Goal: Task Accomplishment & Management: Complete application form

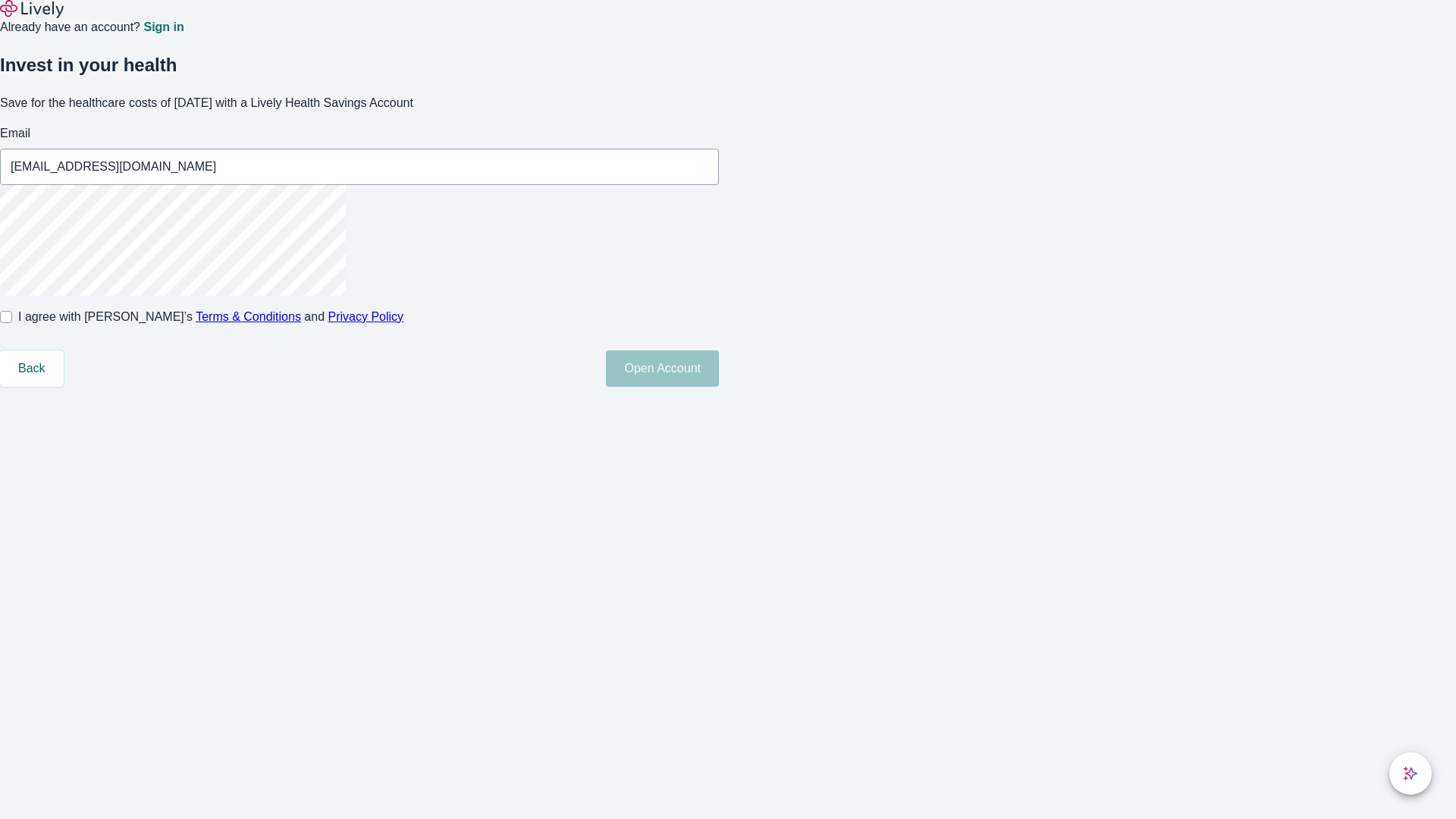
click at [12, 323] on input "I agree with Lively’s Terms & Conditions and Privacy Policy" at bounding box center [6, 317] width 12 height 12
checkbox input "true"
click at [719, 387] on button "Open Account" at bounding box center [663, 368] width 113 height 37
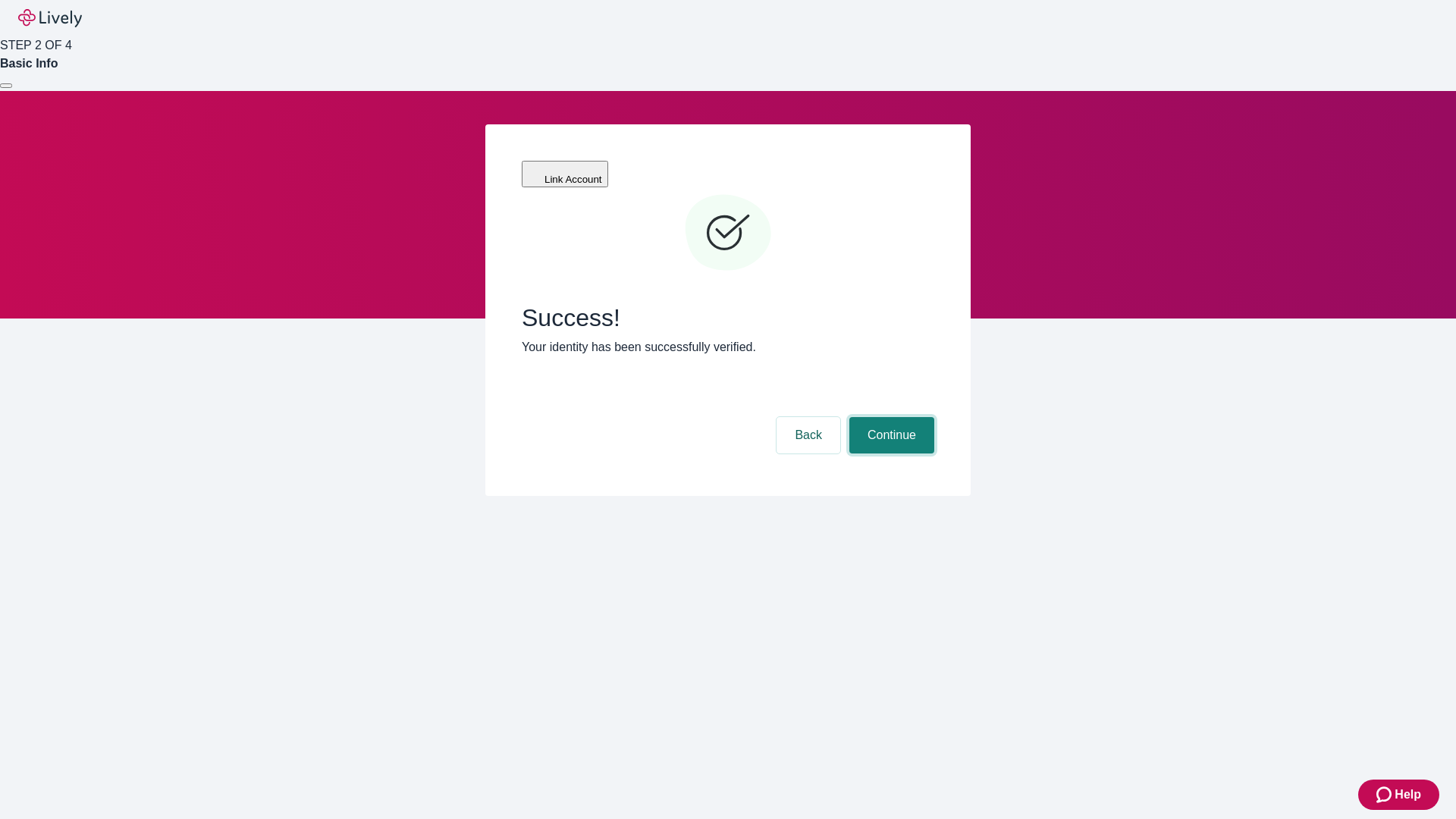
click at [890, 417] on button "Continue" at bounding box center [891, 435] width 85 height 37
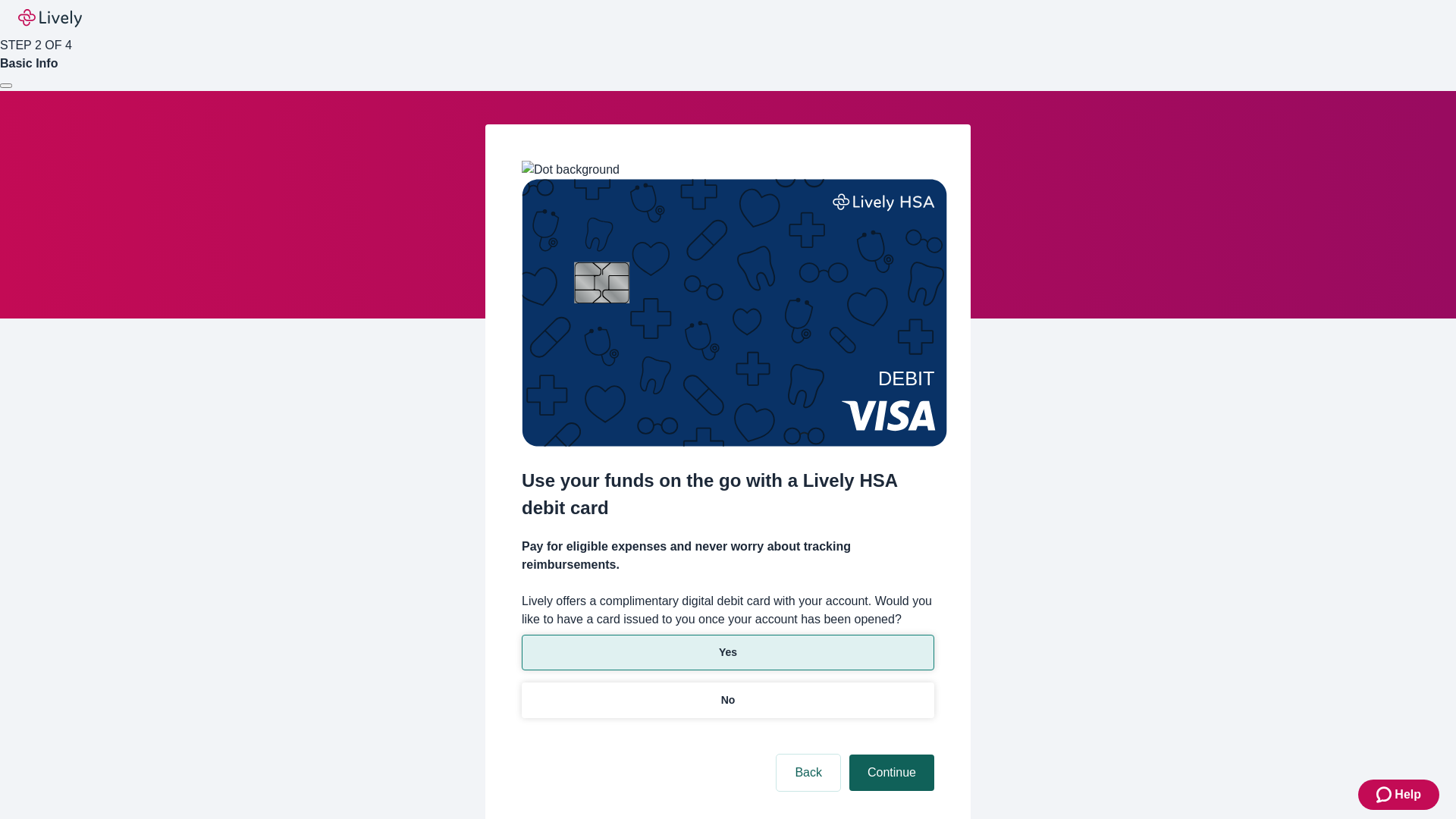
click at [727, 644] on p "Yes" at bounding box center [728, 652] width 18 height 16
click at [890, 754] on button "Continue" at bounding box center [891, 773] width 85 height 37
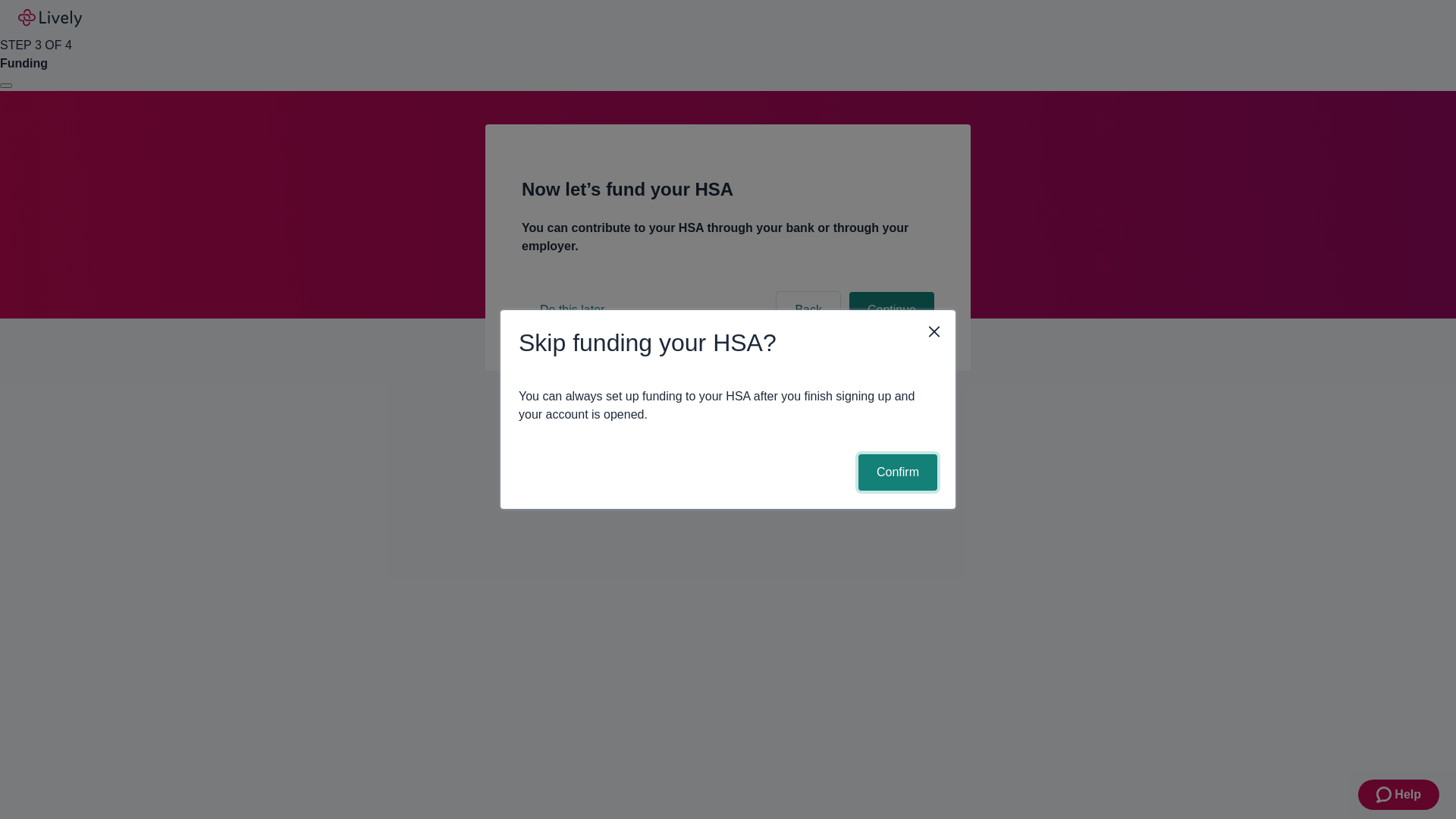
click at [895, 473] on button "Confirm" at bounding box center [898, 473] width 79 height 37
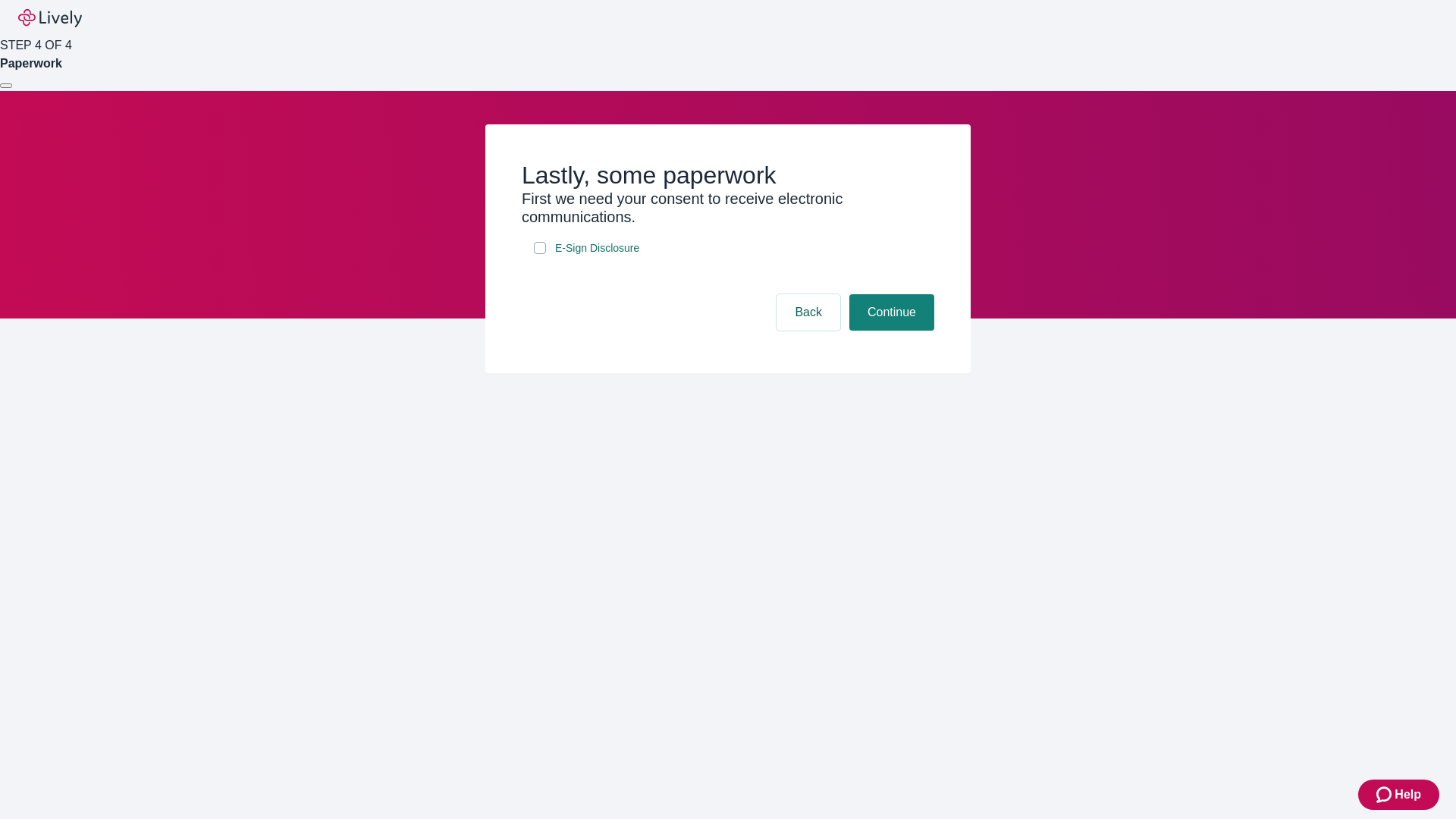
click at [540, 254] on input "E-Sign Disclosure" at bounding box center [540, 247] width 12 height 12
checkbox input "true"
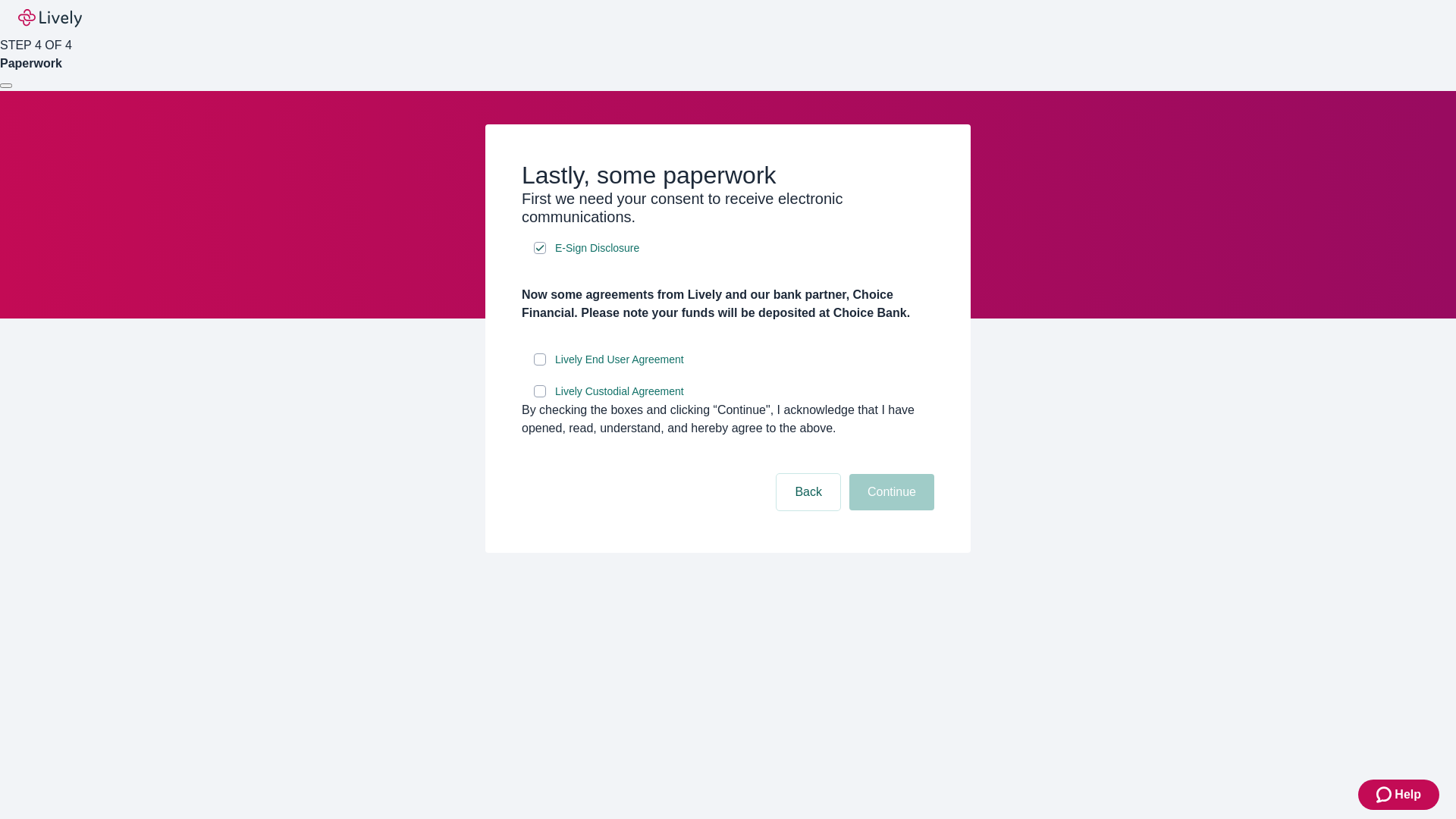
click at [540, 365] on input "Lively End User Agreement" at bounding box center [540, 359] width 12 height 12
checkbox input "true"
click at [540, 397] on input "Lively Custodial Agreement" at bounding box center [540, 391] width 12 height 12
checkbox input "true"
click at [890, 510] on button "Continue" at bounding box center [891, 492] width 85 height 37
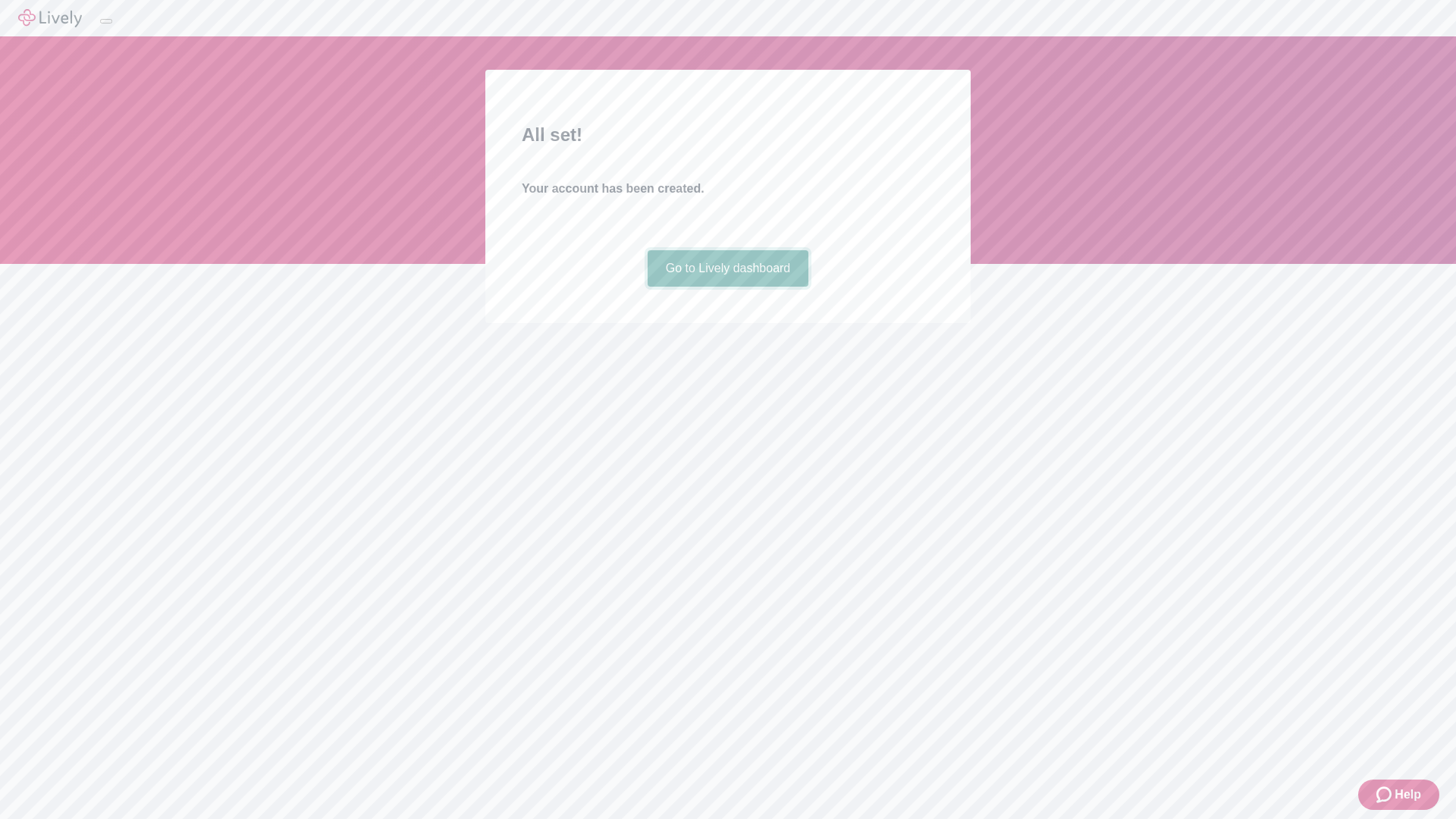
click at [727, 287] on link "Go to Lively dashboard" at bounding box center [728, 269] width 162 height 37
